Goal: Go to known website: Go to known website

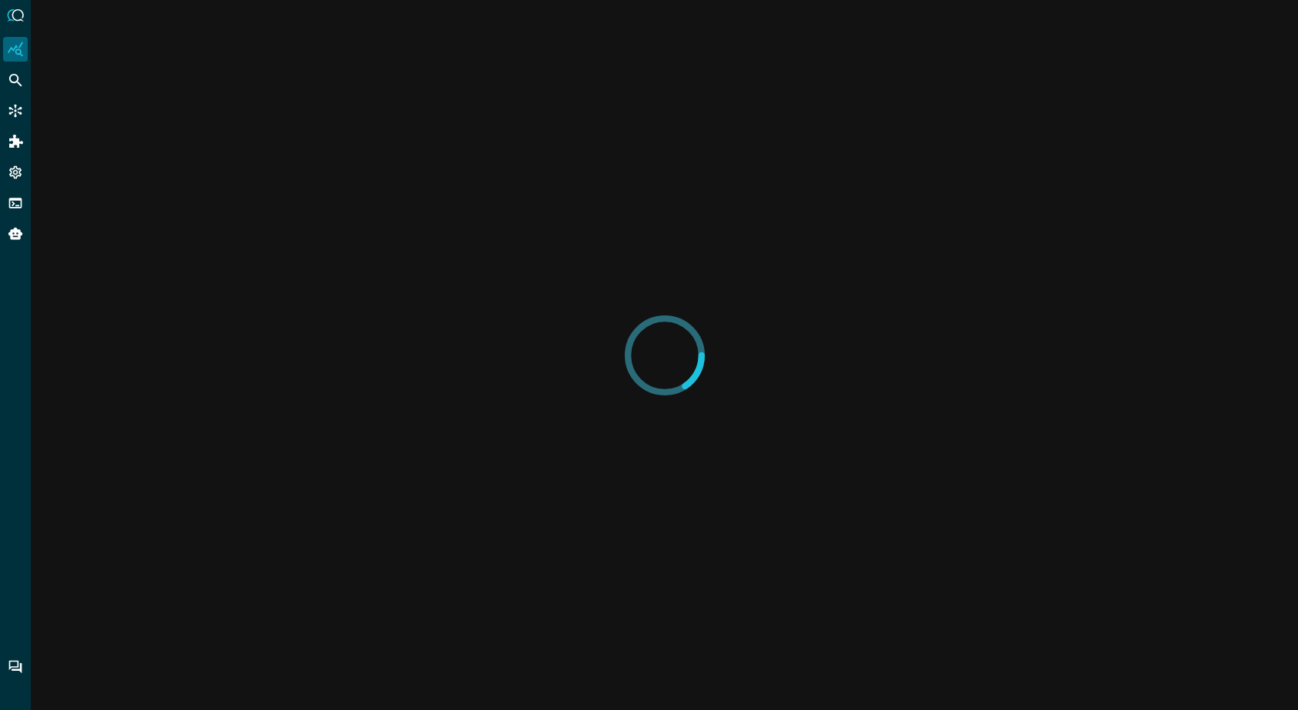
click at [17, 82] on icon "Federated Search" at bounding box center [15, 79] width 15 height 15
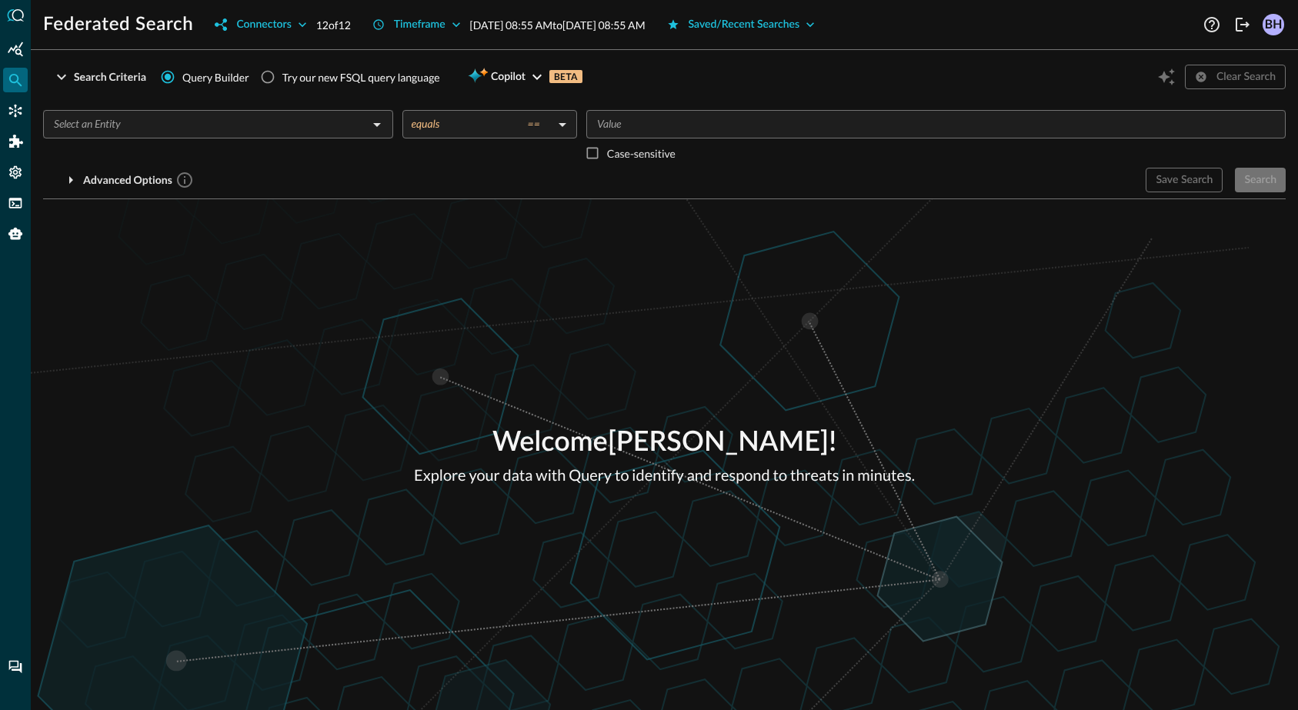
drag, startPoint x: 385, startPoint y: 418, endPoint x: 374, endPoint y: 402, distance: 18.8
click at [385, 418] on div "Welcome [PERSON_NAME] ! Explore your data with Query to identify and respond to…" at bounding box center [664, 454] width 1267 height 511
